Goal: Information Seeking & Learning: Understand process/instructions

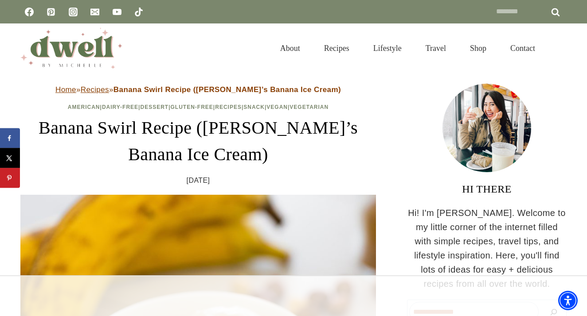
click at [75, 127] on h1 "Banana Swirl Recipe ([PERSON_NAME]’s Banana Ice Cream)" at bounding box center [197, 141] width 355 height 53
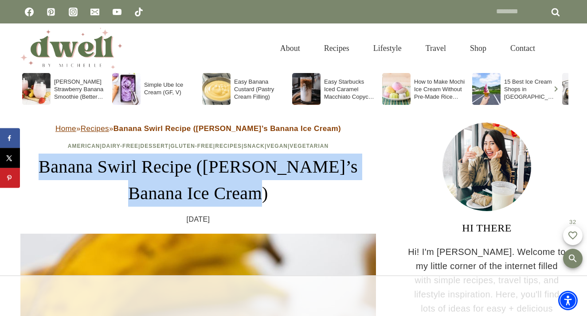
drag, startPoint x: 24, startPoint y: 166, endPoint x: 240, endPoint y: 182, distance: 216.0
click at [240, 182] on h1 "Banana Swirl Recipe ([PERSON_NAME]’s Banana Ice Cream)" at bounding box center [197, 180] width 355 height 53
copy h1 "Banana Swirl Recipe ([PERSON_NAME]’s Banana Ice Cream)"
click at [316, 204] on h1 "Banana Swirl Recipe ([PERSON_NAME]’s Banana Ice Cream)" at bounding box center [197, 180] width 355 height 53
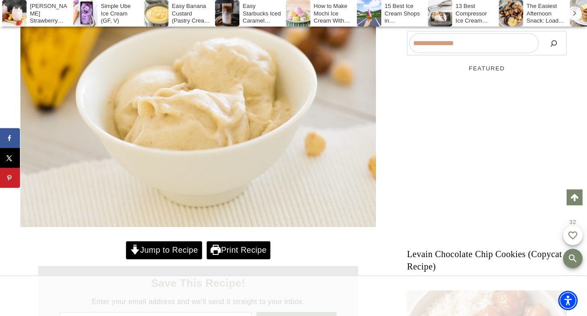
scroll to position [525, 0]
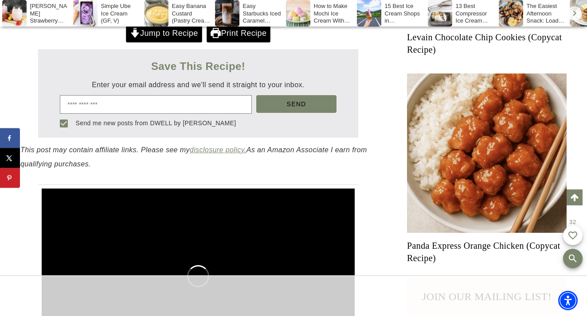
click at [184, 43] on link "Jump to Recipe" at bounding box center [164, 33] width 76 height 18
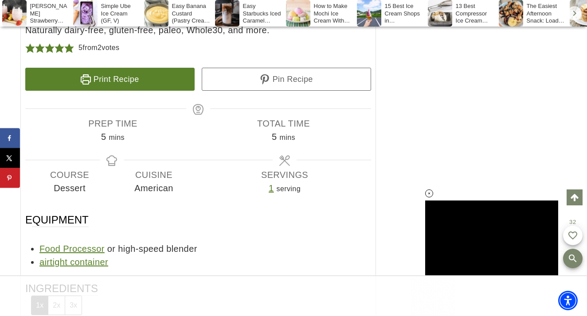
scroll to position [4240, 0]
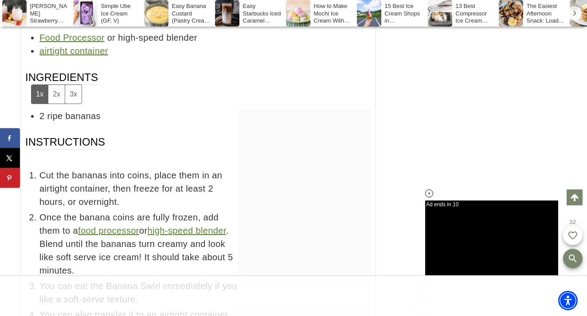
click at [57, 85] on button "2x" at bounding box center [56, 94] width 17 height 18
click at [36, 85] on button "1x" at bounding box center [39, 94] width 16 height 18
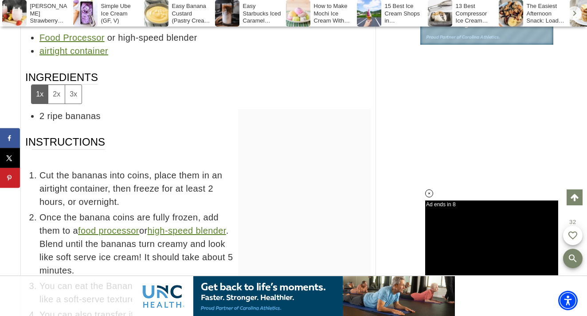
click at [54, 85] on button "2x" at bounding box center [56, 94] width 17 height 18
drag, startPoint x: 98, startPoint y: 62, endPoint x: 38, endPoint y: 62, distance: 60.7
click at [38, 109] on ul "4 ripe bananas" at bounding box center [198, 115] width 346 height 13
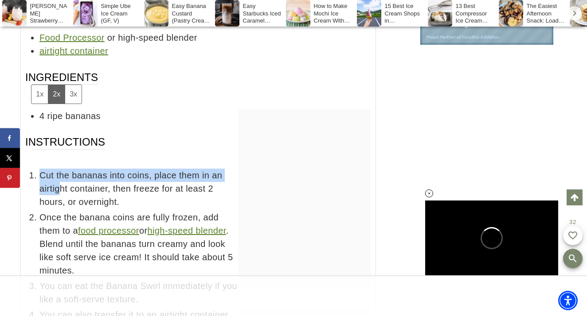
drag, startPoint x: 27, startPoint y: 121, endPoint x: 129, endPoint y: 256, distance: 170.2
click at [129, 256] on ul "Cut the bananas into coins, place them in an airtight container, then freeze fo…" at bounding box center [198, 293] width 346 height 248
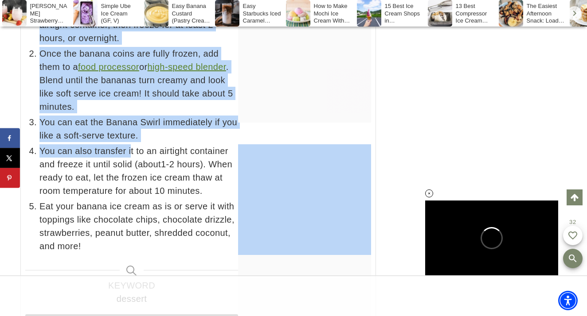
scroll to position [4412, 0]
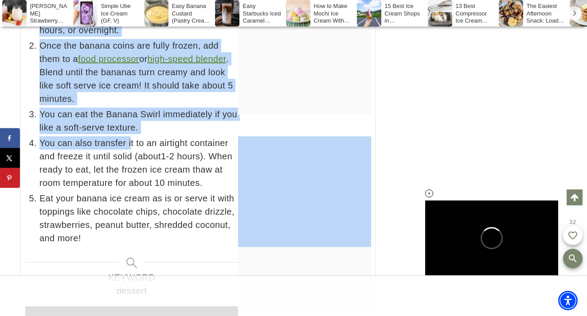
click at [83, 192] on span "Eat your banana ice cream as is or serve it with toppings like chocolate chips,…" at bounding box center [205, 218] width 332 height 53
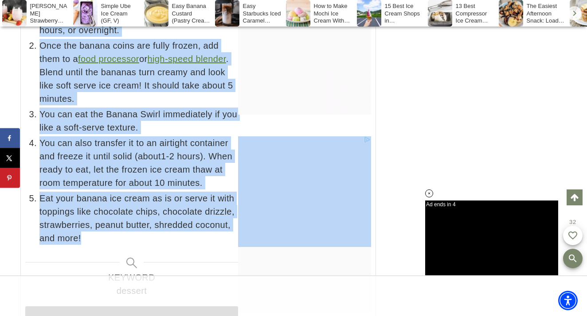
scroll to position [3740, 0]
